Goal: Ask a question

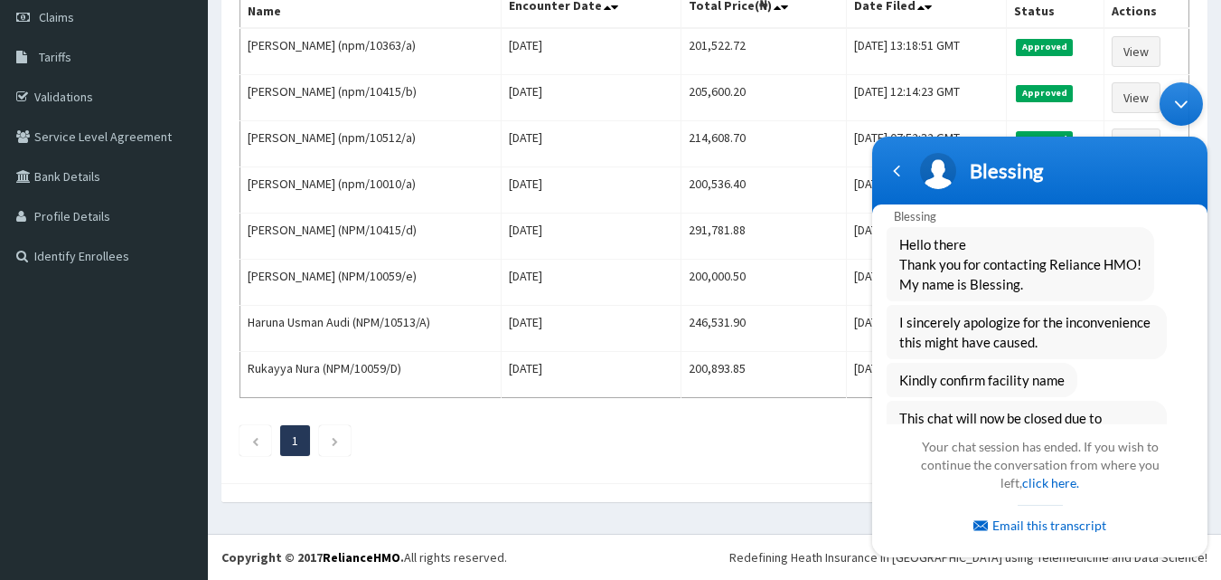
scroll to position [1111, 0]
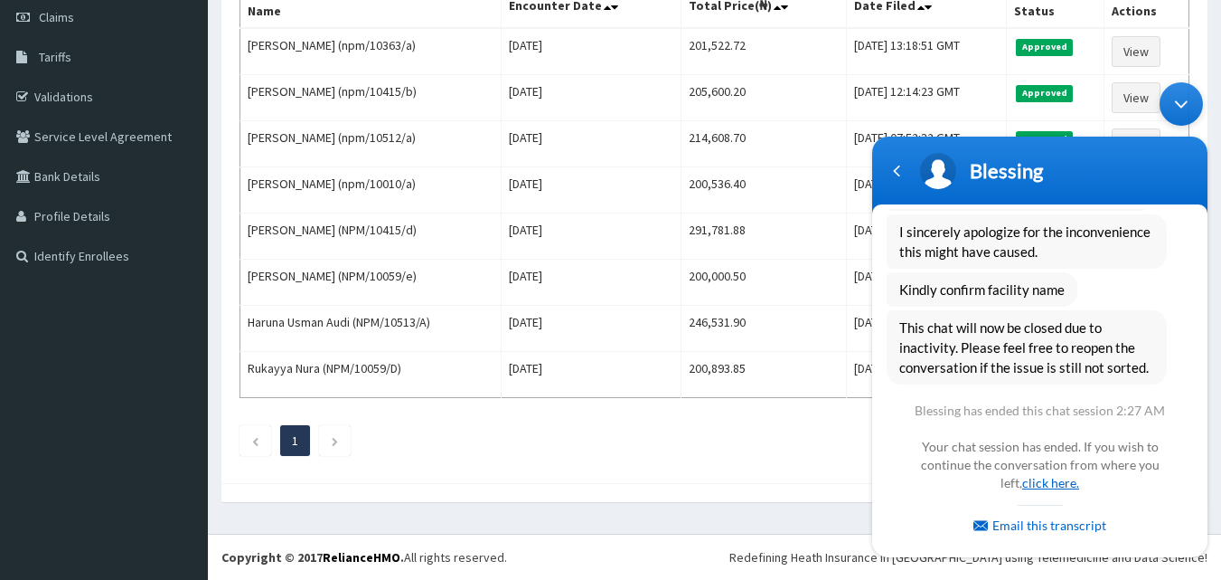
click at [1053, 486] on link "click here." at bounding box center [1051, 482] width 57 height 15
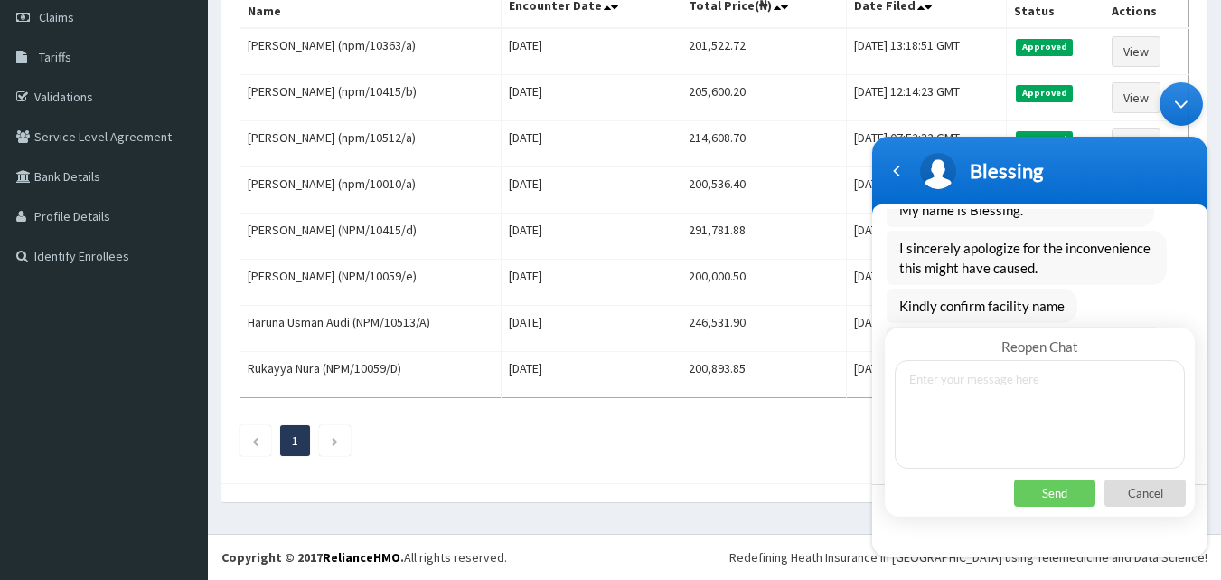
scroll to position [987, 0]
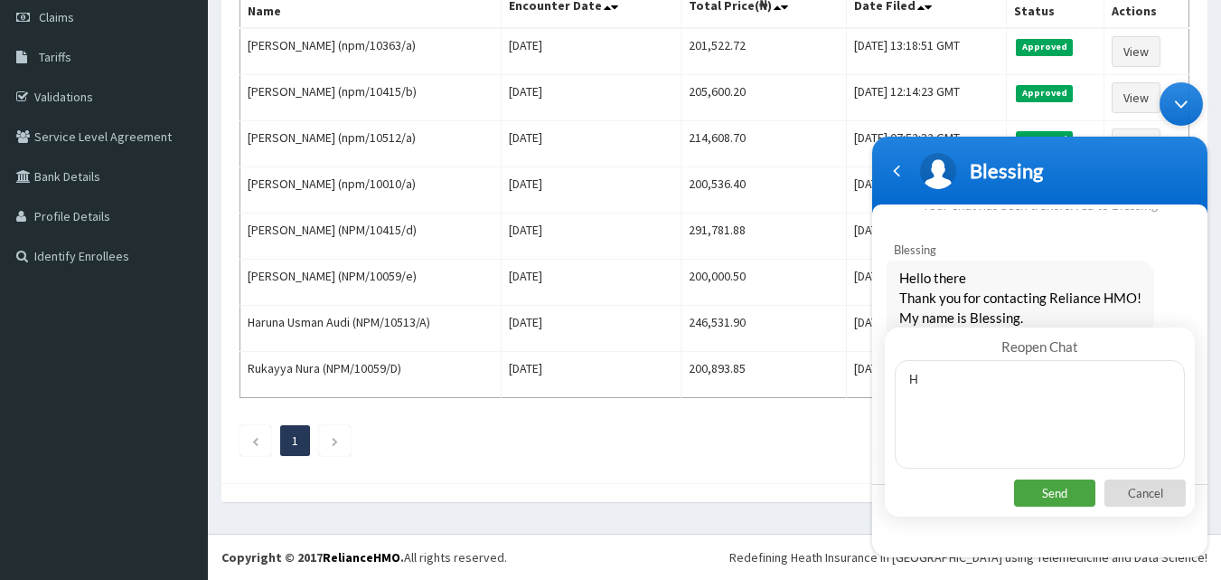
type textarea "HI"
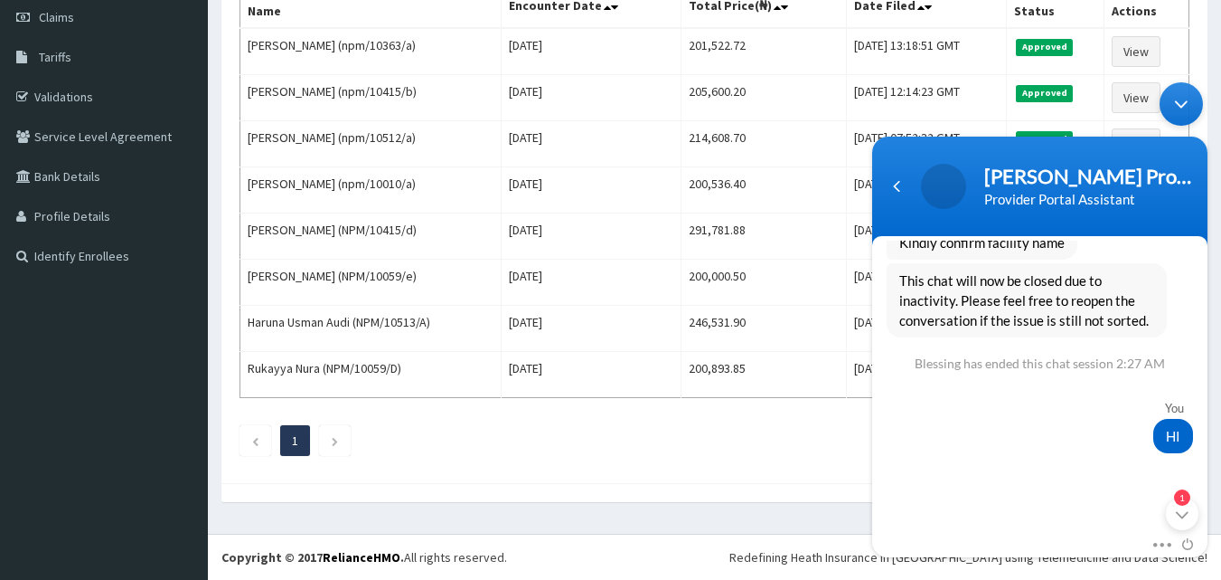
scroll to position [0, 0]
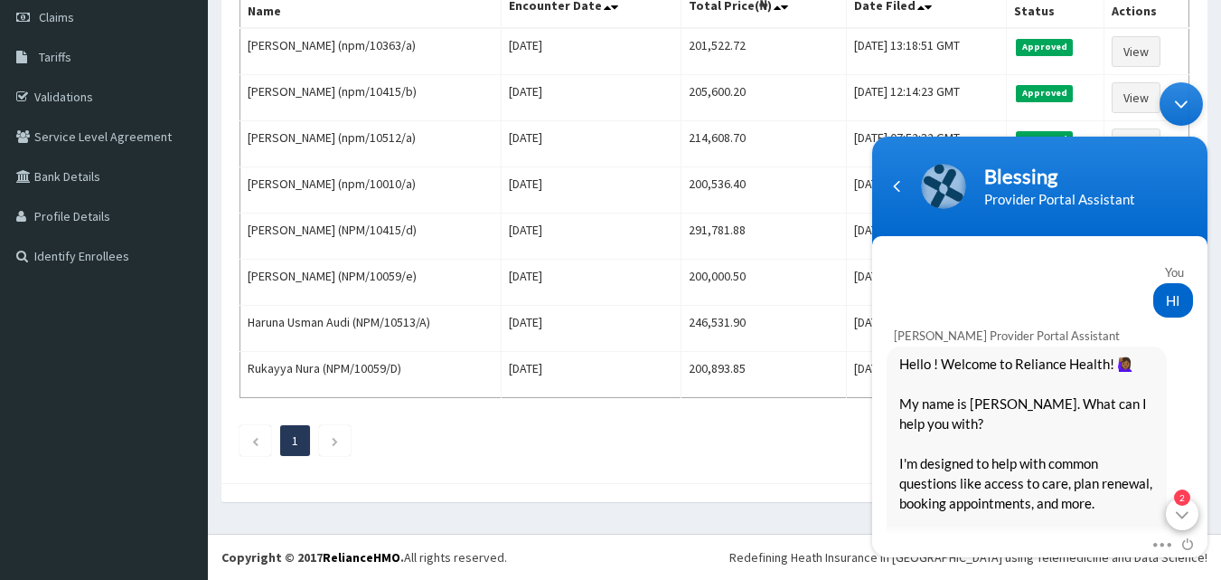
click at [1185, 516] on div "2" at bounding box center [1182, 513] width 33 height 33
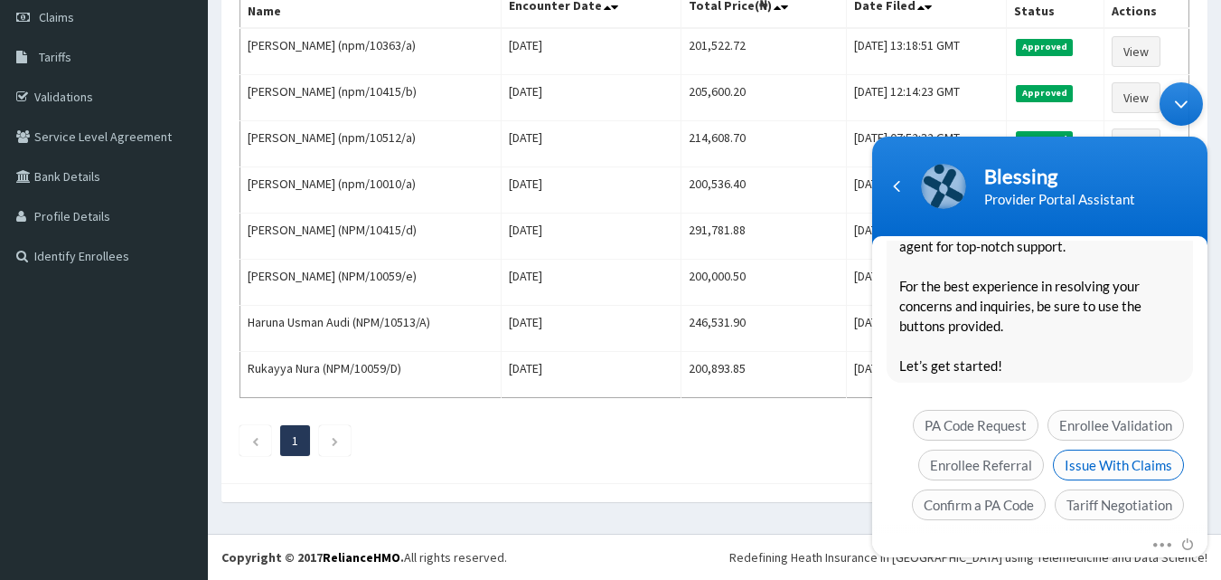
click at [1128, 449] on span "Issue With Claims" at bounding box center [1118, 464] width 131 height 31
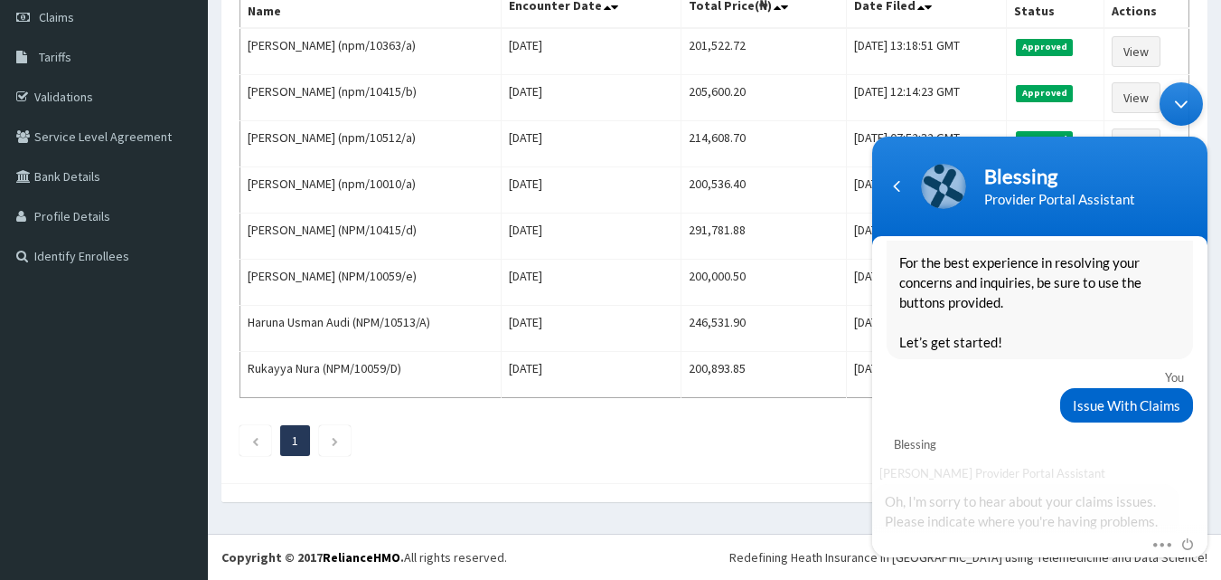
scroll to position [1801, 0]
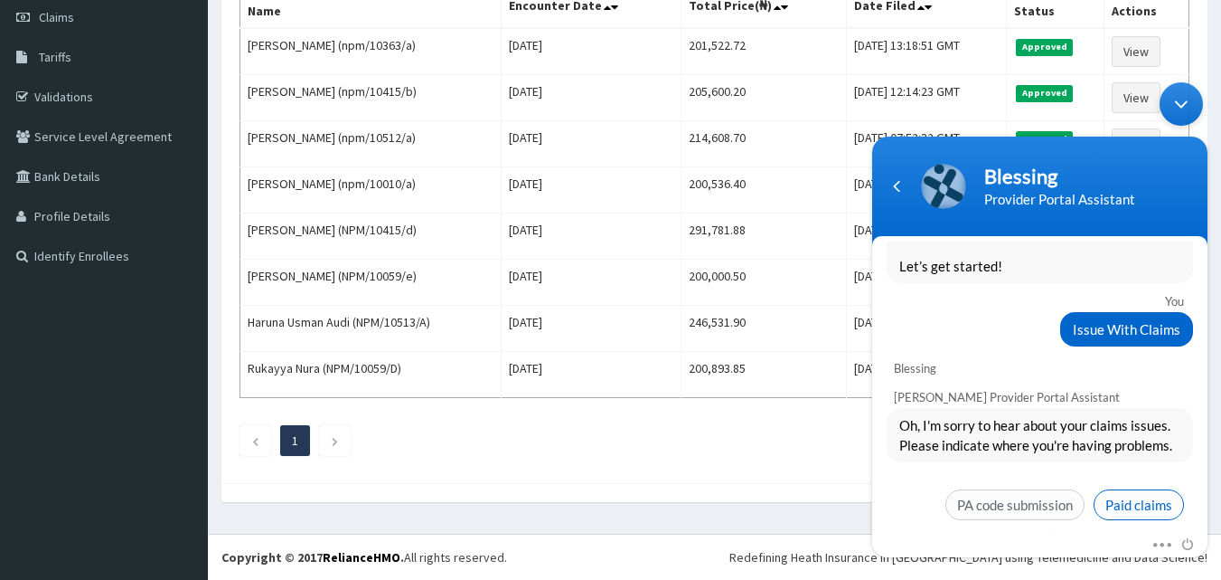
click at [1128, 489] on span "Paid claims" at bounding box center [1139, 504] width 90 height 31
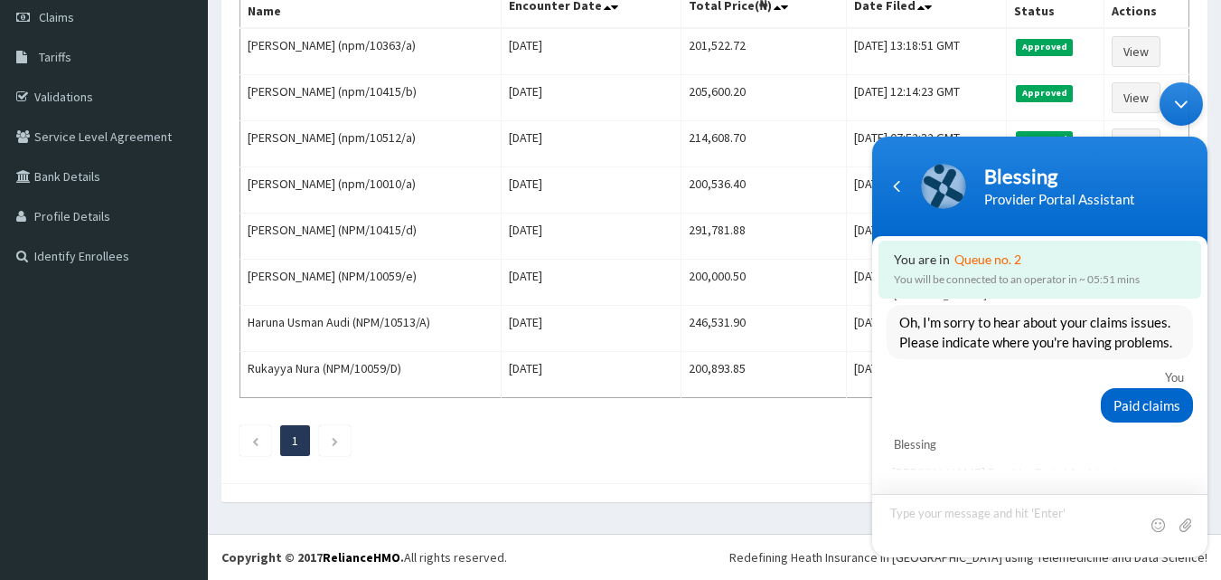
scroll to position [2124, 0]
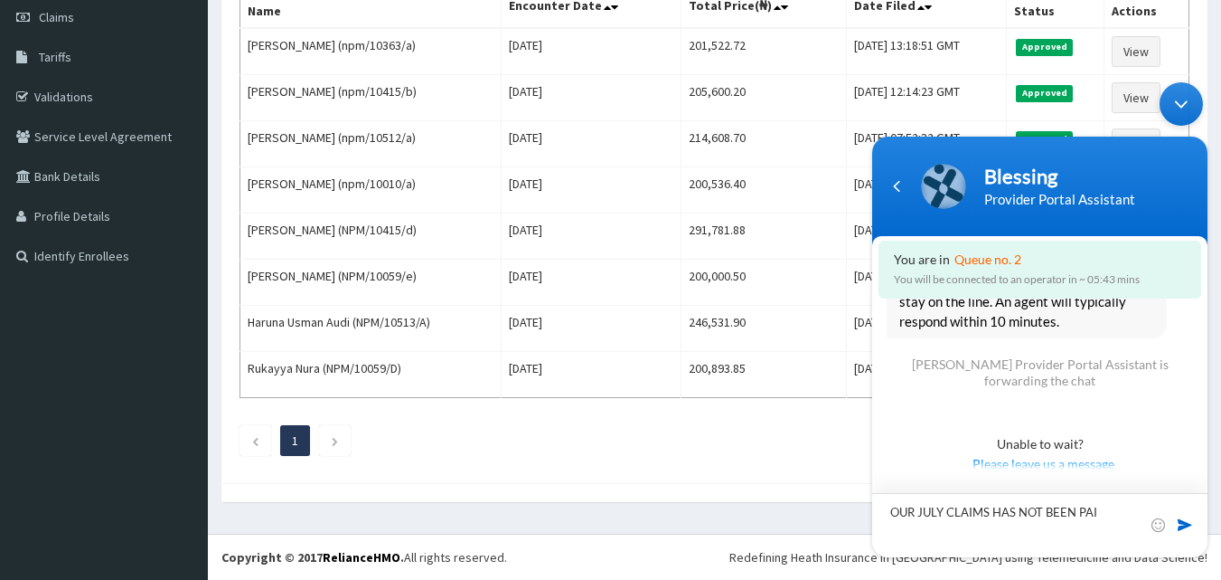
type textarea "OUR JULY CLAIMS HAS NOT BEEN PAID"
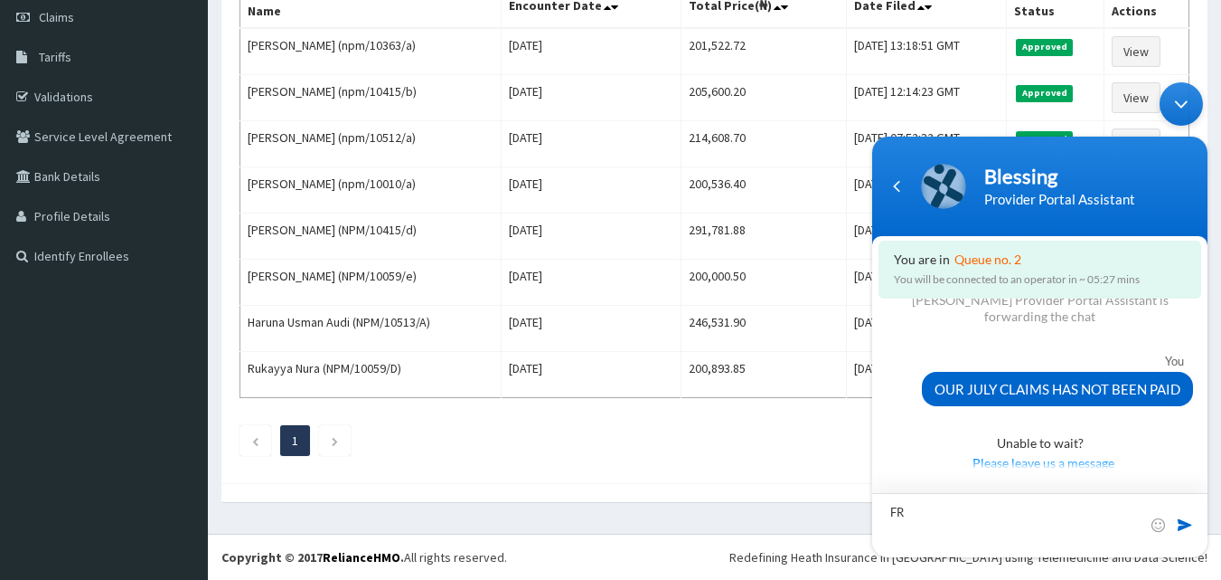
type textarea "F"
type textarea "STANDARD CLINIC AND PHYSIOTHERAPY KATSINA"
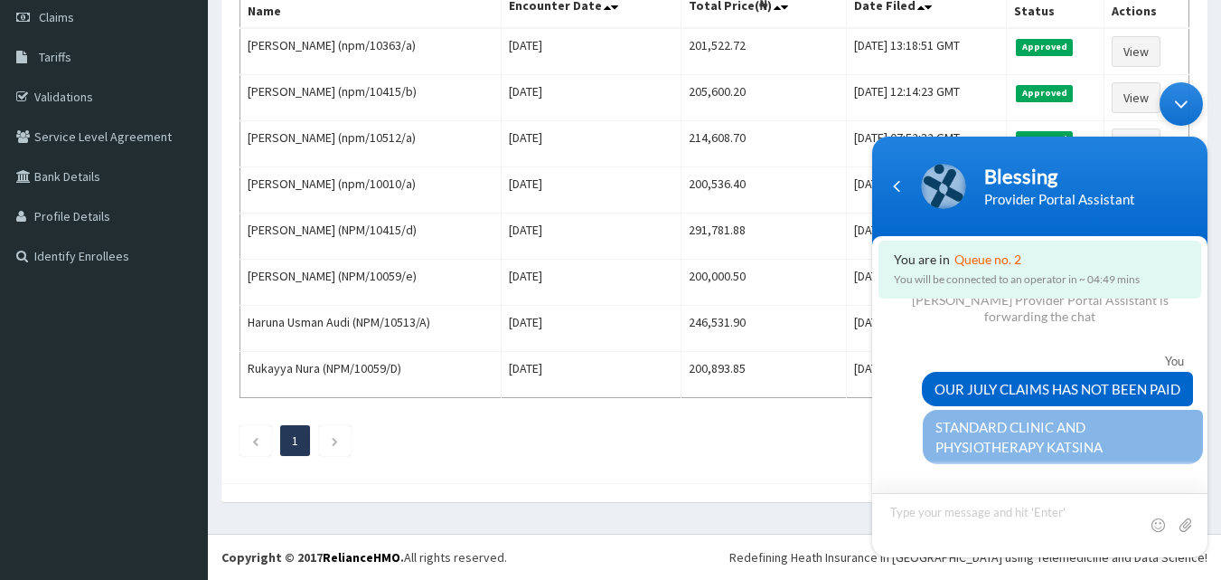
scroll to position [2246, 0]
